Goal: Task Accomplishment & Management: Use online tool/utility

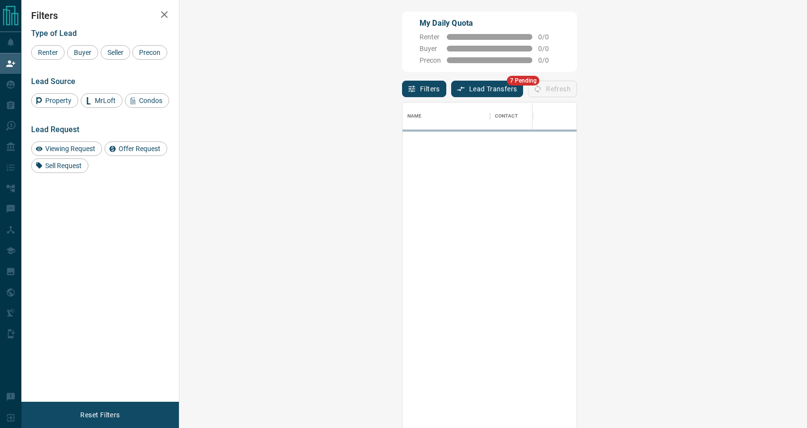
scroll to position [327, 607]
click at [451, 89] on button "Lead Transfers" at bounding box center [487, 89] width 72 height 17
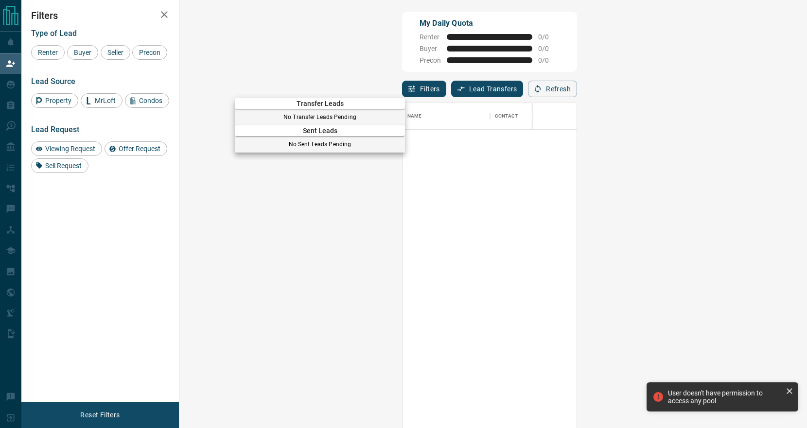
click at [10, 82] on div at bounding box center [403, 214] width 807 height 428
click at [10, 82] on div "Transfer Leads No Transfer Leads Pending Sent Leads No Sent Leads Pending" at bounding box center [403, 107] width 807 height 214
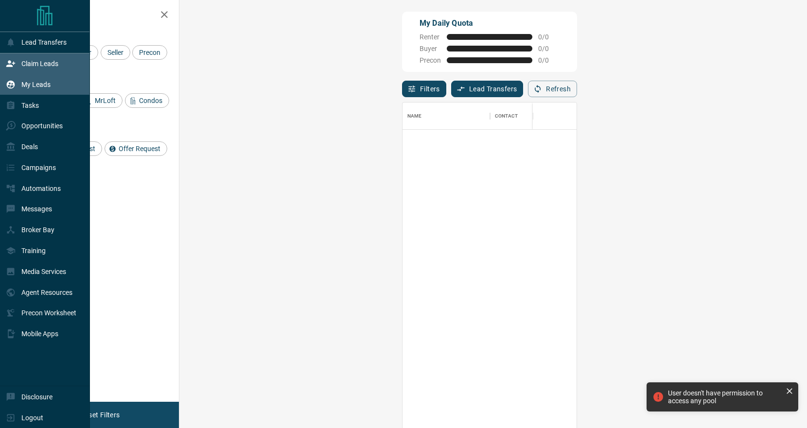
click at [11, 84] on icon at bounding box center [11, 84] width 8 height 8
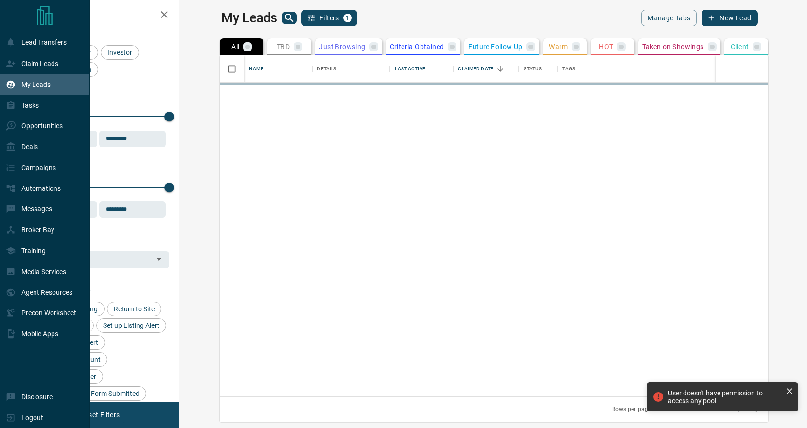
scroll to position [341, 623]
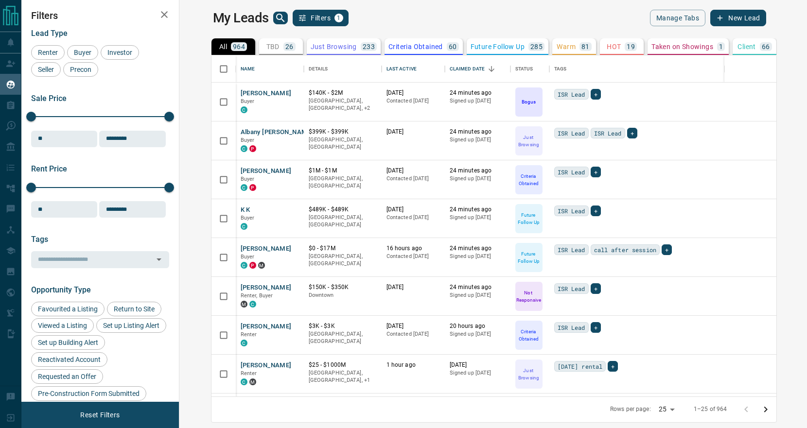
click at [275, 12] on icon "search button" at bounding box center [281, 18] width 12 height 12
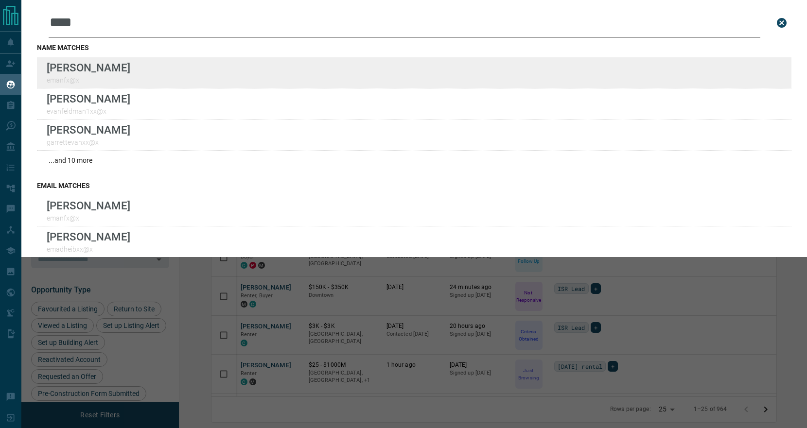
type input "****"
click at [0, 0] on div "Lead Transfers Claim Leads My Leads Tasks Opportunities Deals Campaigns Automat…" at bounding box center [403, 208] width 807 height 416
